Goal: Task Accomplishment & Management: Manage account settings

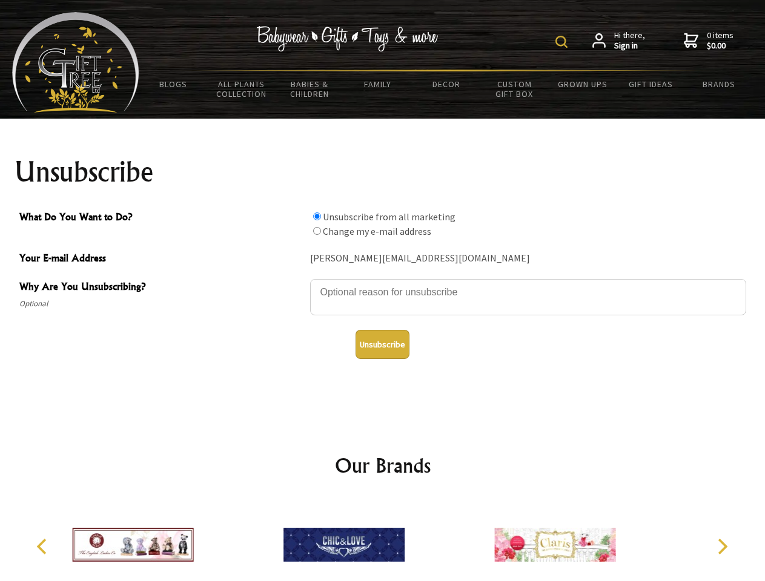
click at [563, 42] on img at bounding box center [561, 42] width 12 height 12
click at [383, 283] on textarea "Why Are You Unsubscribing?" at bounding box center [528, 297] width 436 height 36
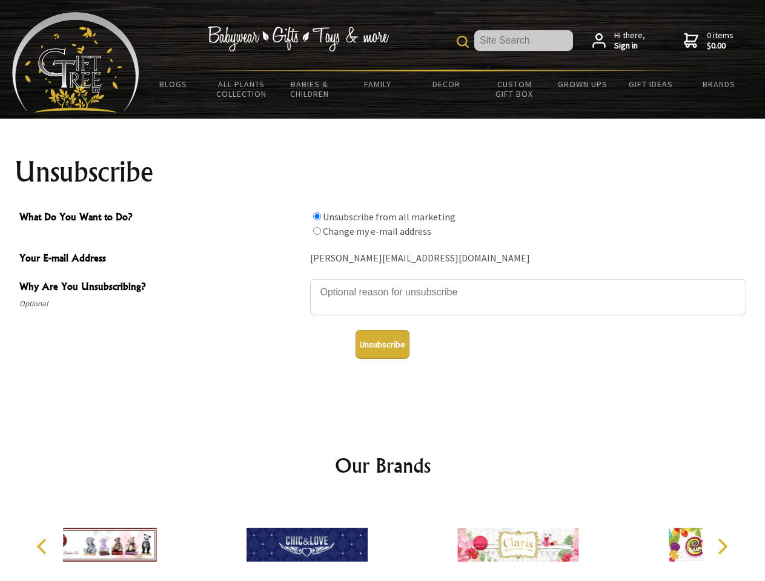
click at [317, 216] on input "What Do You Want to Do?" at bounding box center [317, 217] width 8 height 8
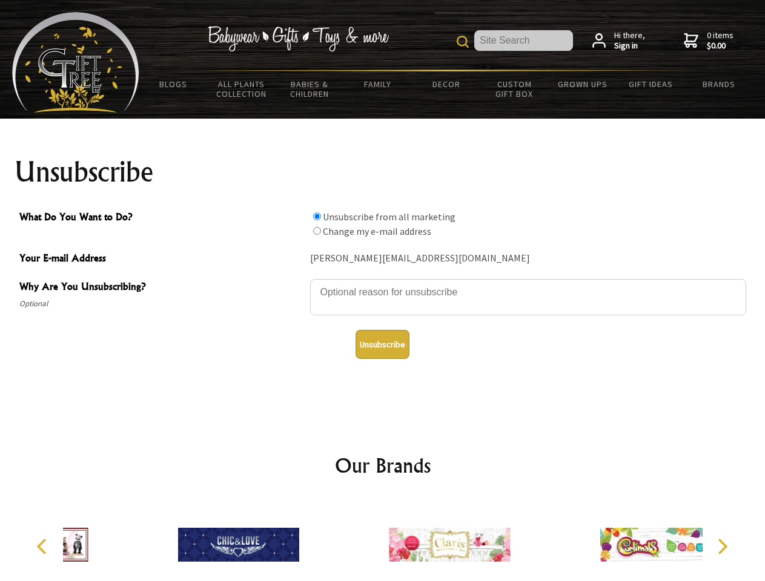
click at [317, 231] on input "What Do You Want to Do?" at bounding box center [317, 231] width 8 height 8
radio input "true"
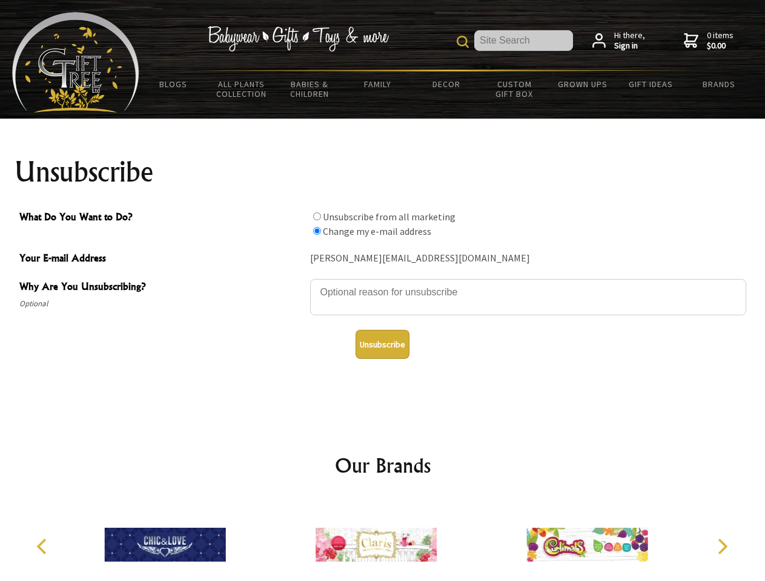
click at [382, 345] on button "Unsubscribe" at bounding box center [383, 344] width 54 height 29
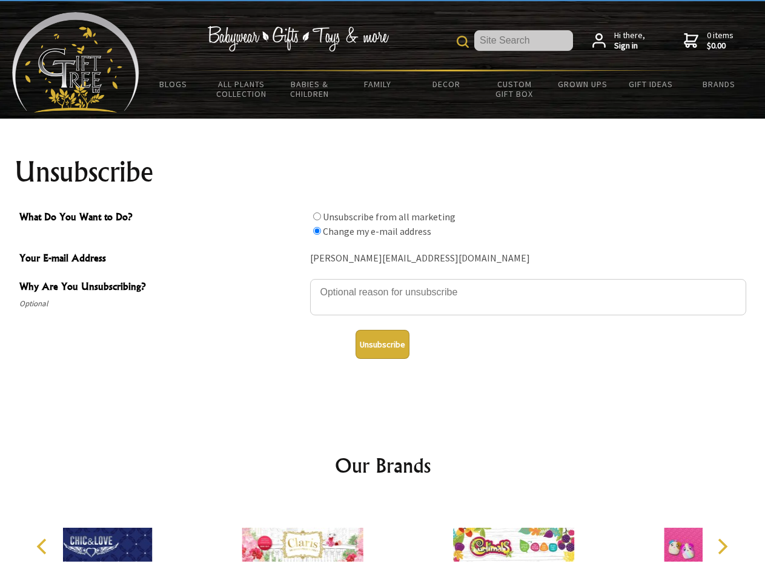
click at [44, 547] on icon "Previous" at bounding box center [43, 547] width 16 height 16
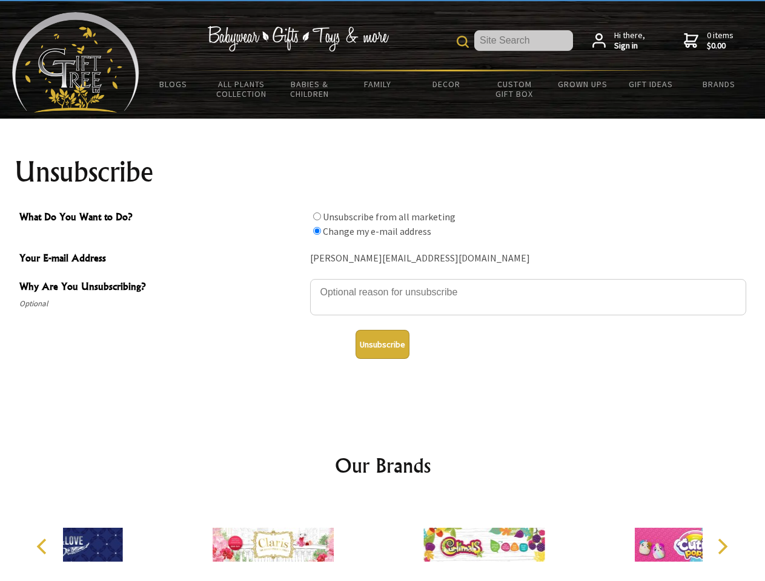
click at [722, 547] on icon "Next" at bounding box center [721, 547] width 16 height 16
